Goal: Information Seeking & Learning: Learn about a topic

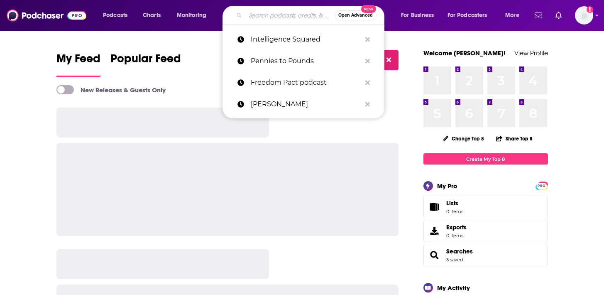
click at [271, 17] on input "Search podcasts, credits, & more..." at bounding box center [289, 15] width 89 height 13
paste input "nclusion Begins with Me"
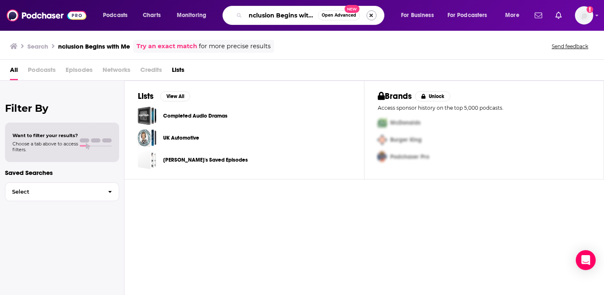
scroll to position [0, 11]
drag, startPoint x: 299, startPoint y: 13, endPoint x: 368, endPoint y: 14, distance: 68.9
click at [368, 14] on div "nclusion Begins with Me Open Advanced New" at bounding box center [304, 15] width 162 height 19
type input "nclusion Begins"
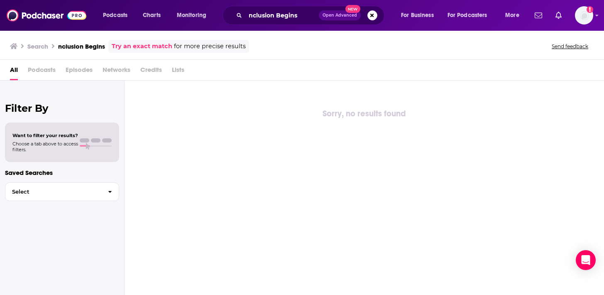
click at [16, 71] on span "All" at bounding box center [14, 71] width 8 height 17
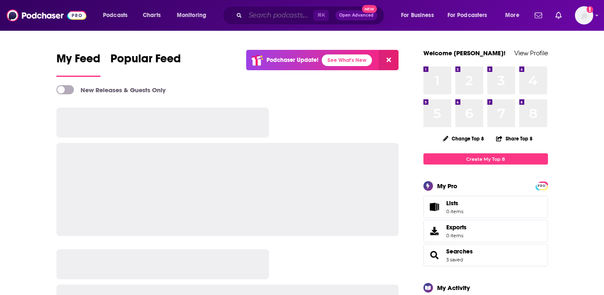
click at [261, 15] on input "Search podcasts, credits, & more..." at bounding box center [279, 15] width 68 height 13
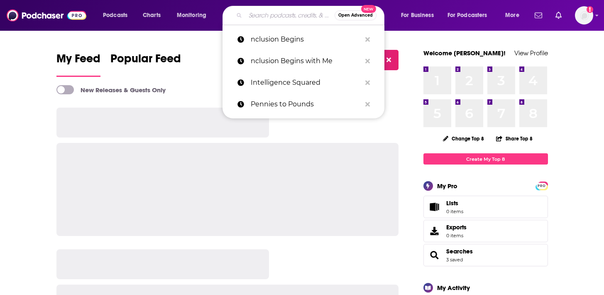
type input "u"
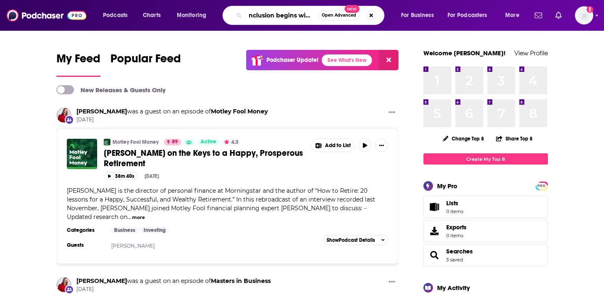
scroll to position [0, 11]
type input "inclusion begins with me"
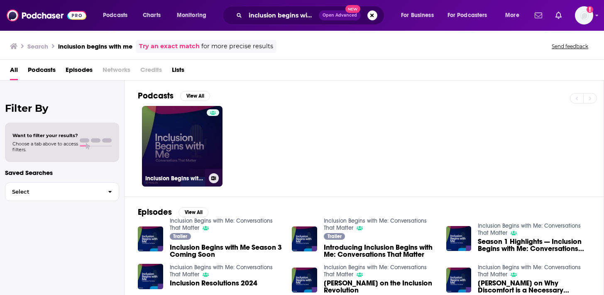
click at [169, 131] on link "Inclusion Begins with Me: Conversations That Matter" at bounding box center [182, 146] width 81 height 81
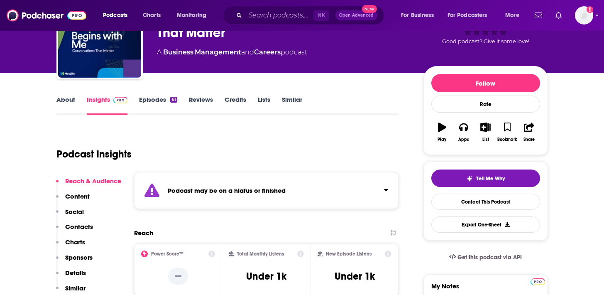
scroll to position [85, 0]
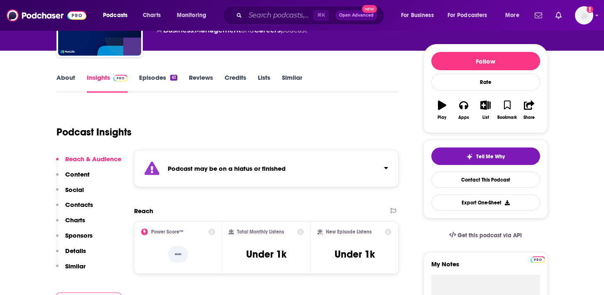
click at [66, 81] on link "About" at bounding box center [65, 83] width 19 height 19
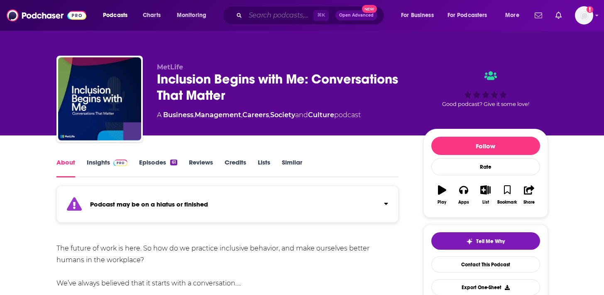
click at [260, 10] on input "Search podcasts, credits, & more..." at bounding box center [279, 15] width 68 height 13
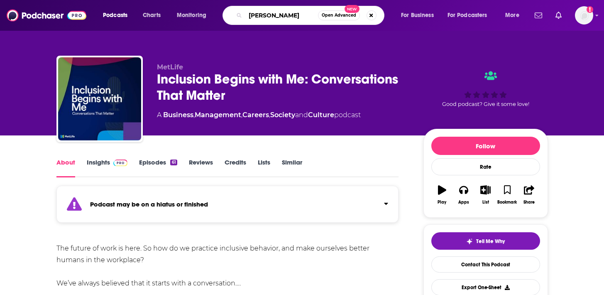
type input "[PERSON_NAME]"
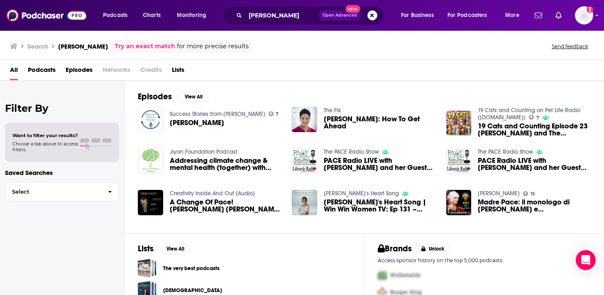
scroll to position [111, 0]
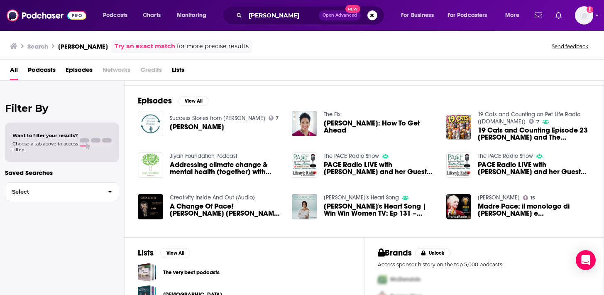
click at [40, 64] on span "Podcasts" at bounding box center [42, 71] width 28 height 17
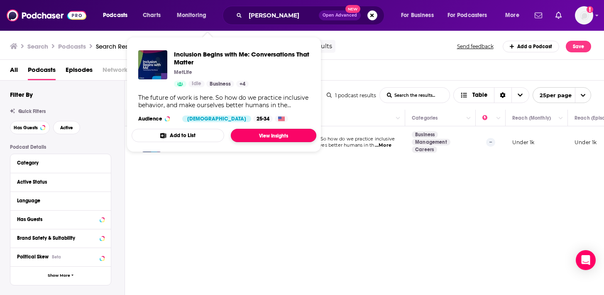
click at [272, 137] on link "View Insights" at bounding box center [274, 135] width 86 height 13
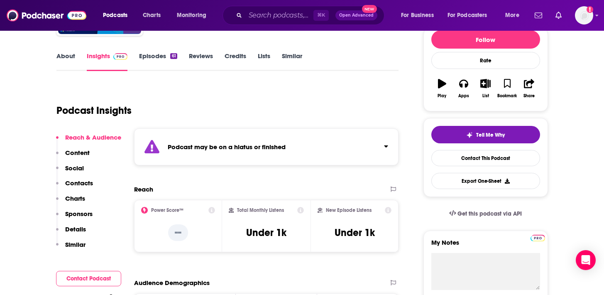
scroll to position [97, 0]
